Goal: Task Accomplishment & Management: Manage account settings

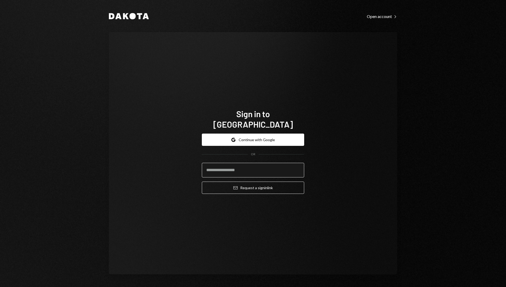
click at [263, 167] on input "email" at bounding box center [253, 170] width 102 height 15
type input "**********"
click at [202, 182] on button "Email Request a sign in link" at bounding box center [253, 188] width 102 height 12
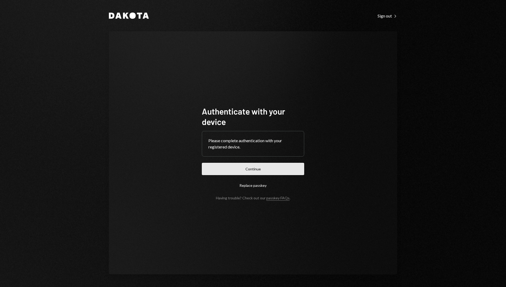
click at [250, 172] on button "Continue" at bounding box center [253, 169] width 102 height 12
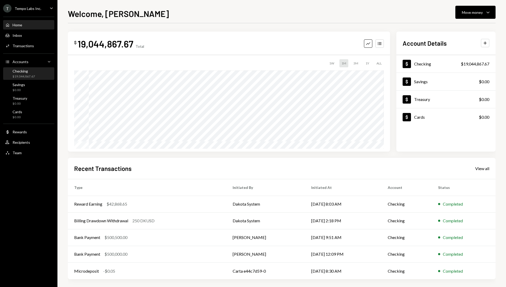
click at [21, 75] on div "$19,044,867.67" at bounding box center [24, 76] width 22 height 4
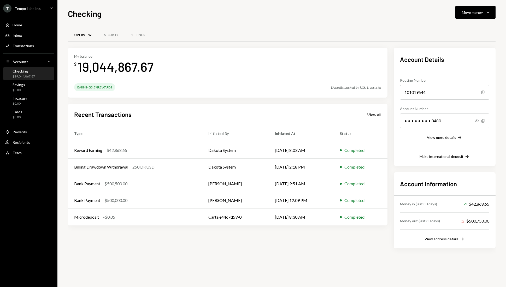
click at [51, 10] on icon "Caret Down" at bounding box center [52, 8] width 6 height 6
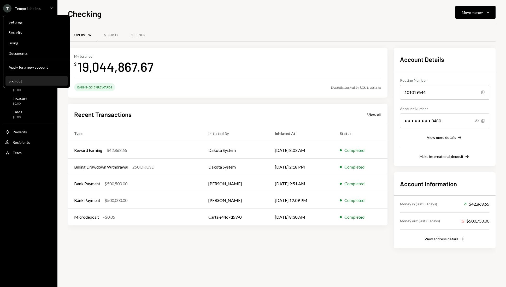
click at [14, 83] on button "Sign out" at bounding box center [36, 80] width 62 height 9
